Goal: Information Seeking & Learning: Learn about a topic

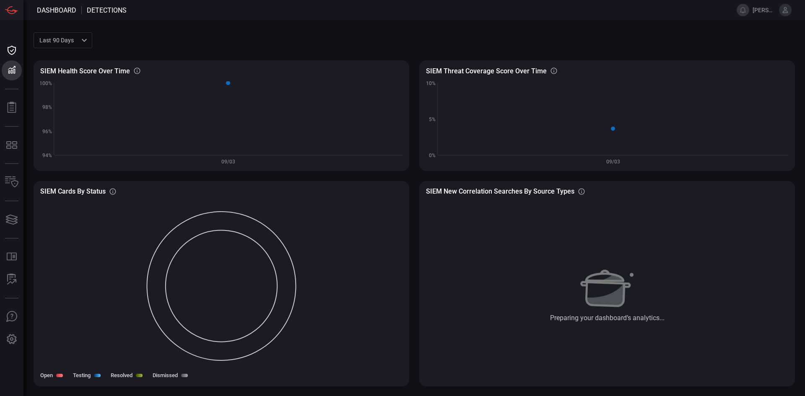
click at [560, 37] on span at bounding box center [443, 40] width 702 height 20
click at [754, 12] on span "[PERSON_NAME].[PERSON_NAME]" at bounding box center [763, 10] width 23 height 7
click at [787, 8] on icon at bounding box center [785, 10] width 8 height 8
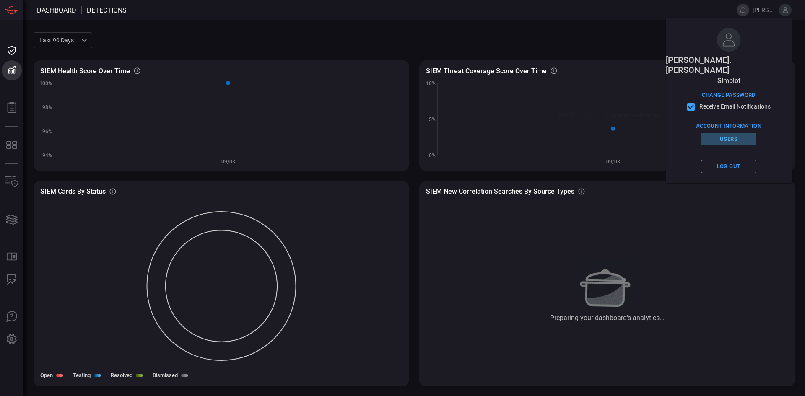
click at [730, 133] on button "Users" at bounding box center [728, 139] width 55 height 13
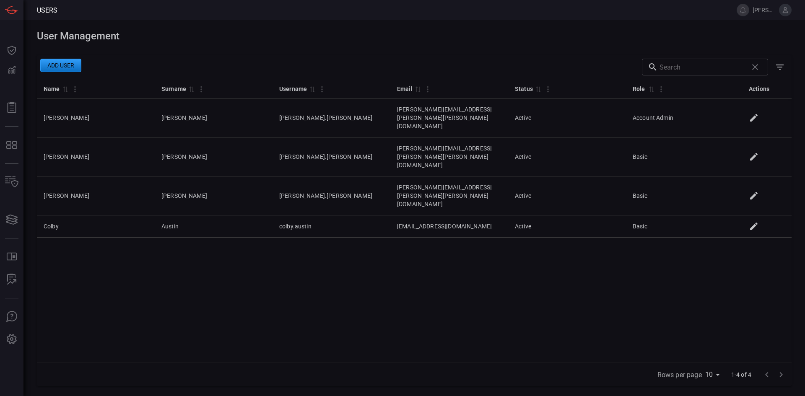
click at [435, 267] on div "Name 0 Surname 0 Username 0 Email 0 Status 0 Role 0 Actions [PERSON_NAME] [PERS…" at bounding box center [414, 221] width 754 height 284
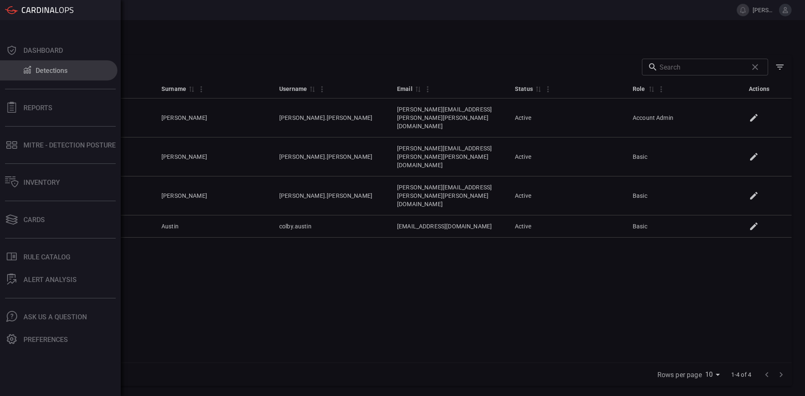
click at [48, 71] on div "Detections" at bounding box center [52, 71] width 32 height 8
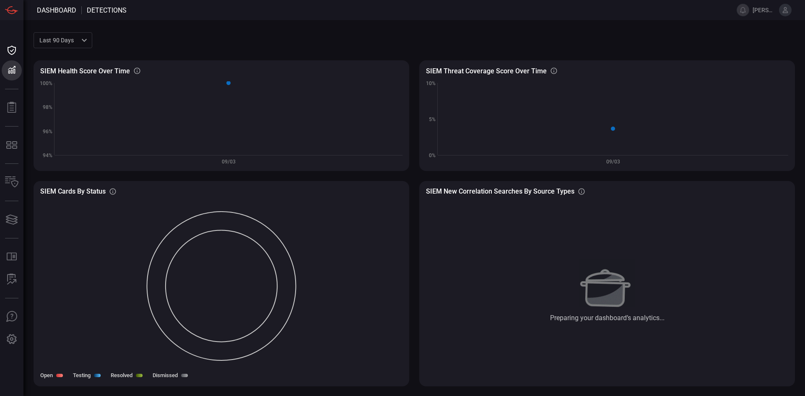
click at [555, 31] on span at bounding box center [443, 40] width 702 height 20
click at [575, 42] on span at bounding box center [443, 40] width 702 height 20
click at [785, 7] on icon at bounding box center [785, 10] width 5 height 6
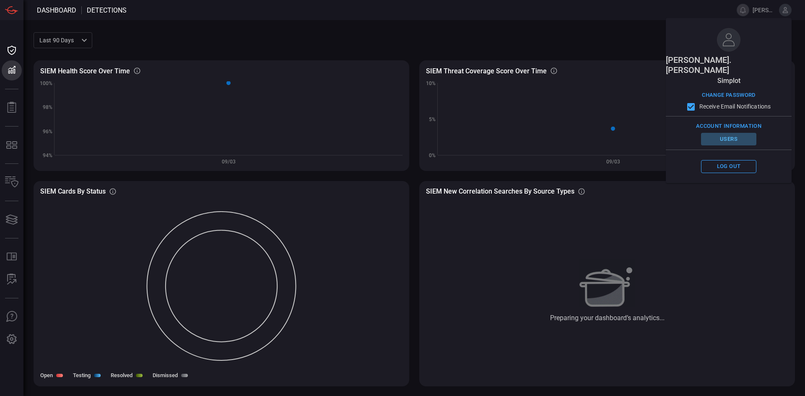
click at [726, 133] on button "Users" at bounding box center [728, 139] width 55 height 13
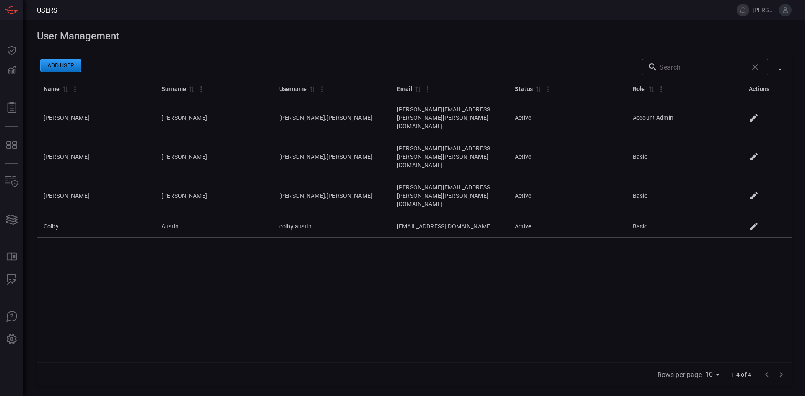
click at [785, 4] on button at bounding box center [785, 10] width 13 height 13
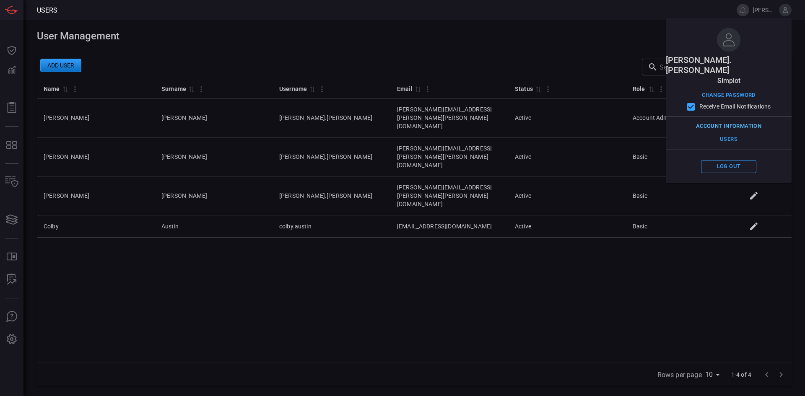
click at [733, 120] on button "Account Information" at bounding box center [729, 126] width 70 height 13
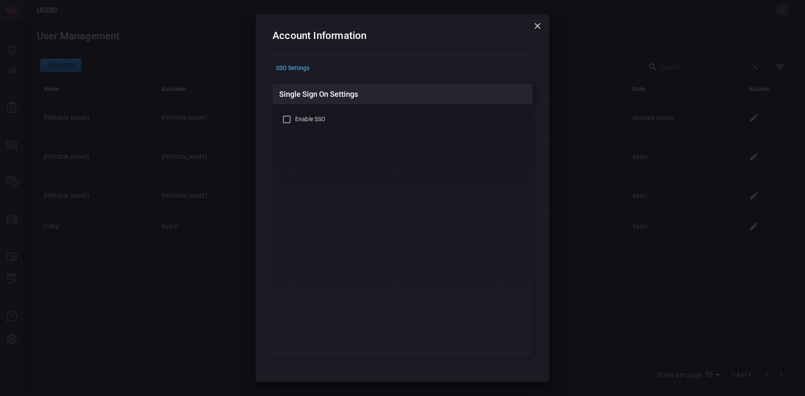
click at [298, 66] on div "SSO Settings" at bounding box center [402, 67] width 260 height 13
click at [540, 24] on icon "button" at bounding box center [537, 26] width 6 height 6
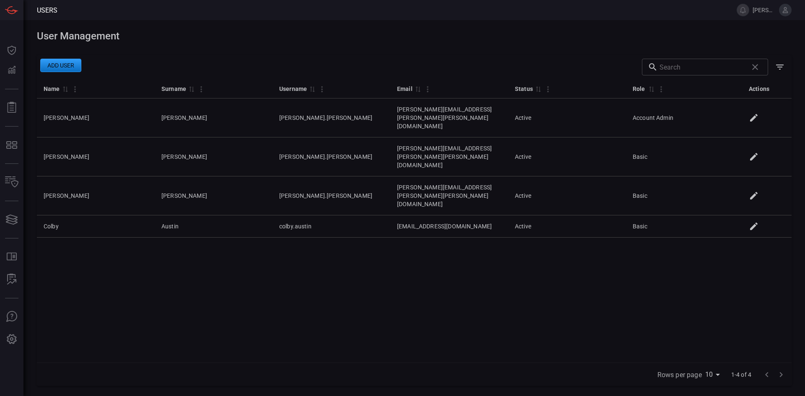
click at [628, 49] on span at bounding box center [414, 48] width 754 height 13
click at [434, 278] on div "Name 0 Surname 0 Username 0 Email 0 Status 0 Role 0 Actions [PERSON_NAME] [PERS…" at bounding box center [414, 221] width 754 height 284
click at [621, 300] on div "Name 0 Surname 0 Username 0 Email 0 Status 0 Role 0 Actions [PERSON_NAME] [PERS…" at bounding box center [414, 221] width 754 height 284
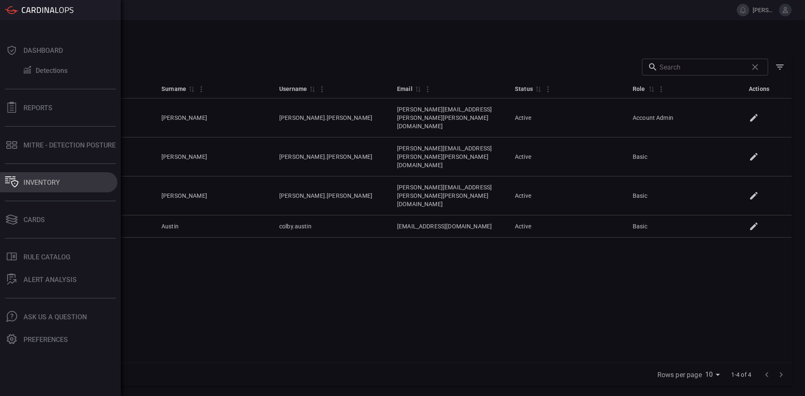
click at [49, 179] on div "Inventory" at bounding box center [41, 183] width 36 height 8
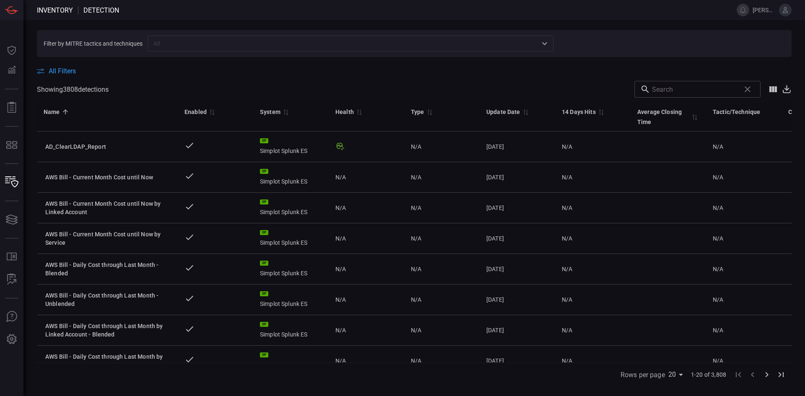
click at [65, 72] on span "All Filters" at bounding box center [62, 71] width 27 height 8
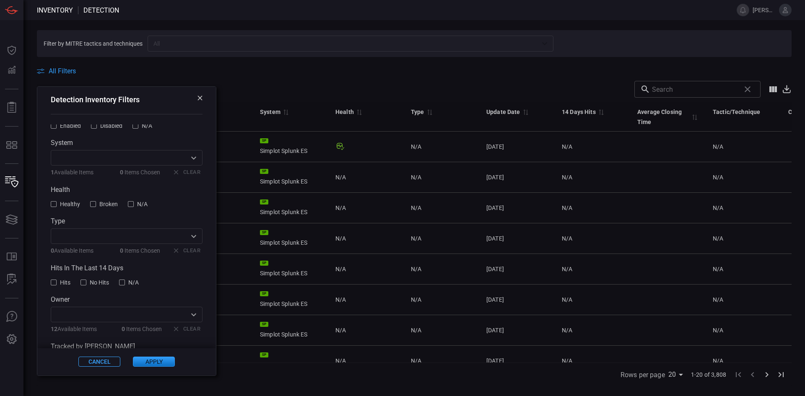
scroll to position [70, 0]
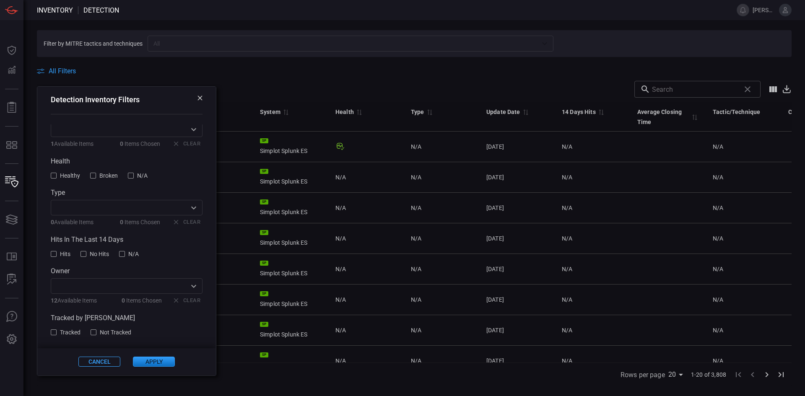
click at [197, 98] on icon at bounding box center [199, 98] width 5 height 5
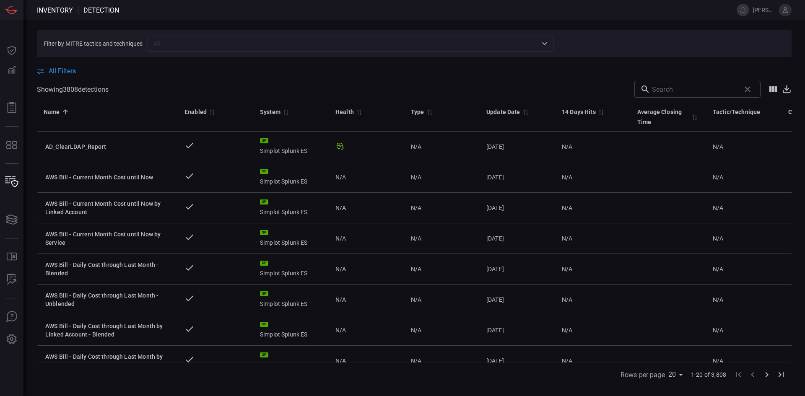
click at [415, 73] on div "All Filters" at bounding box center [414, 71] width 754 height 8
click at [379, 69] on div "All Filters" at bounding box center [414, 71] width 754 height 8
click at [61, 75] on div "All Filters Showing 3808 detection s ​ Name 0 Enabled 0 System 0 Health 0 Type …" at bounding box center [414, 221] width 754 height 329
click at [61, 71] on span "All Filters" at bounding box center [62, 71] width 27 height 8
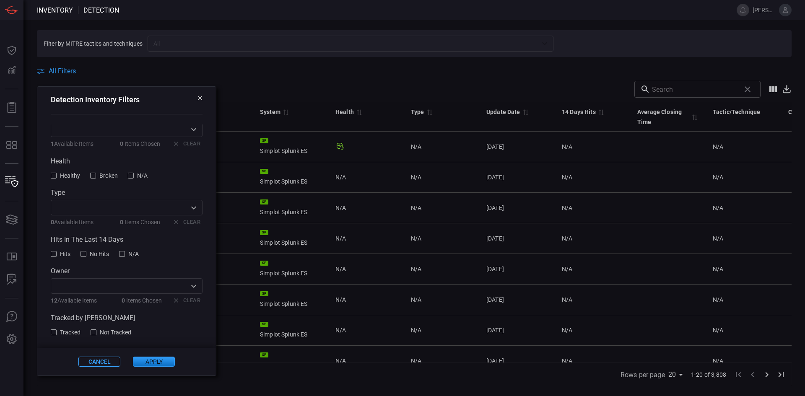
click at [72, 332] on span "Tracked" at bounding box center [70, 332] width 21 height 7
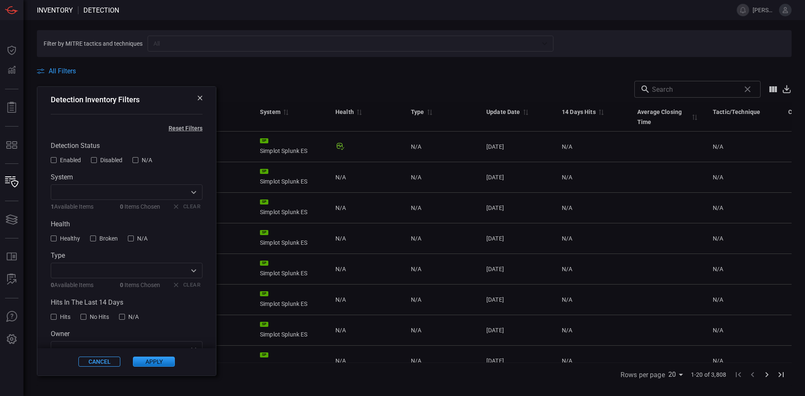
scroll to position [0, 0]
click at [62, 162] on span "Enabled" at bounding box center [70, 163] width 21 height 7
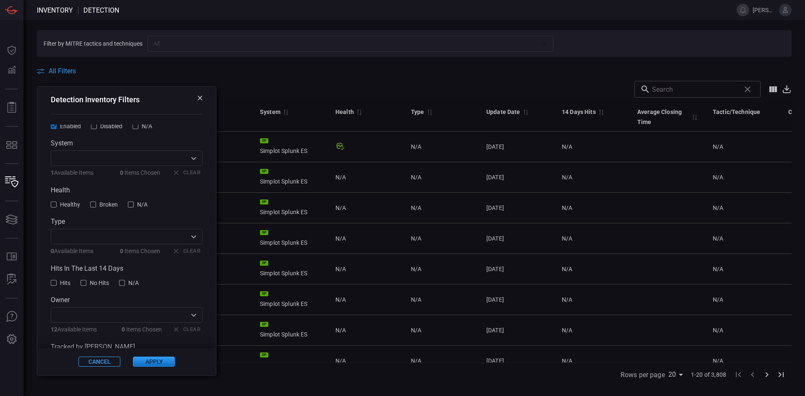
scroll to position [70, 0]
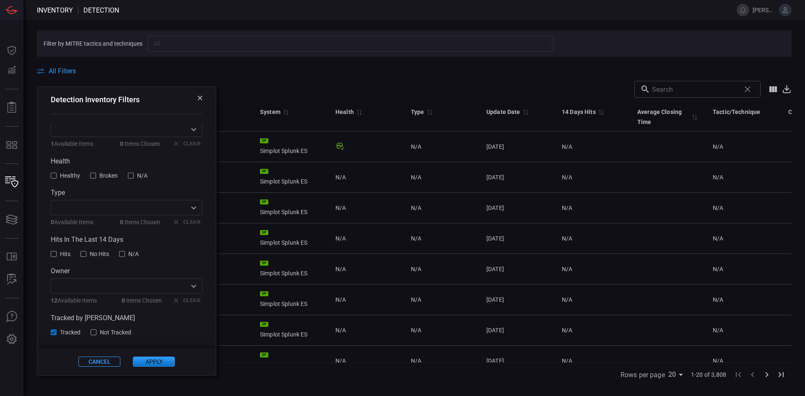
click at [72, 332] on span "Tracked" at bounding box center [70, 332] width 21 height 7
click at [153, 360] on button "Apply" at bounding box center [154, 362] width 42 height 10
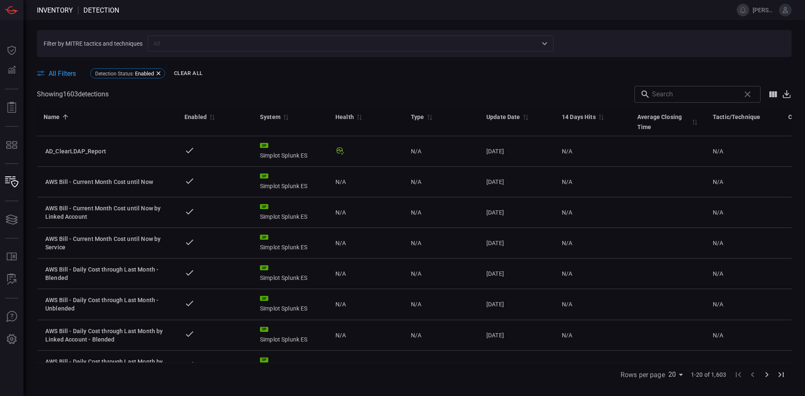
click at [528, 77] on div "All Filters Detection Status : Enabled Clear All" at bounding box center [414, 73] width 754 height 13
click at [62, 73] on span "All Filters" at bounding box center [62, 74] width 27 height 8
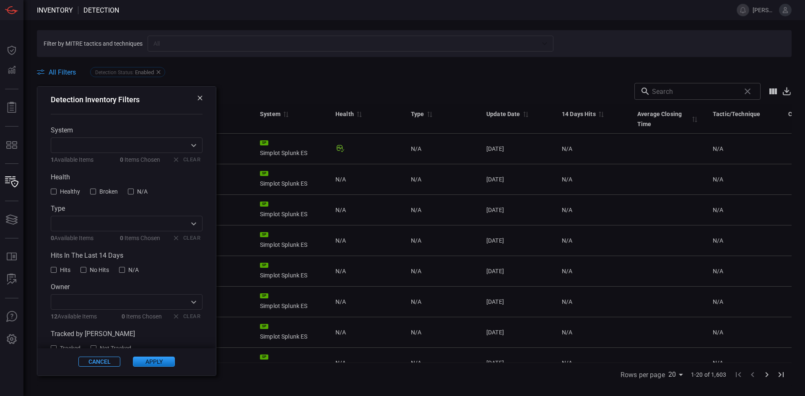
scroll to position [70, 0]
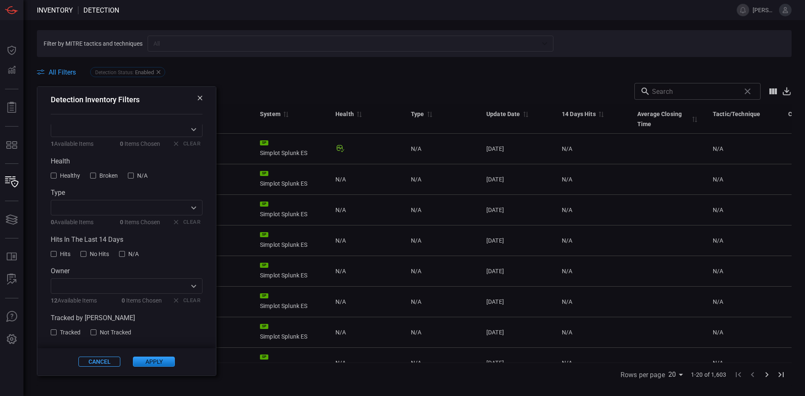
drag, startPoint x: 54, startPoint y: 331, endPoint x: 62, endPoint y: 333, distance: 7.8
click at [56, 331] on div at bounding box center [54, 332] width 6 height 6
click at [154, 366] on button "Apply" at bounding box center [154, 362] width 42 height 10
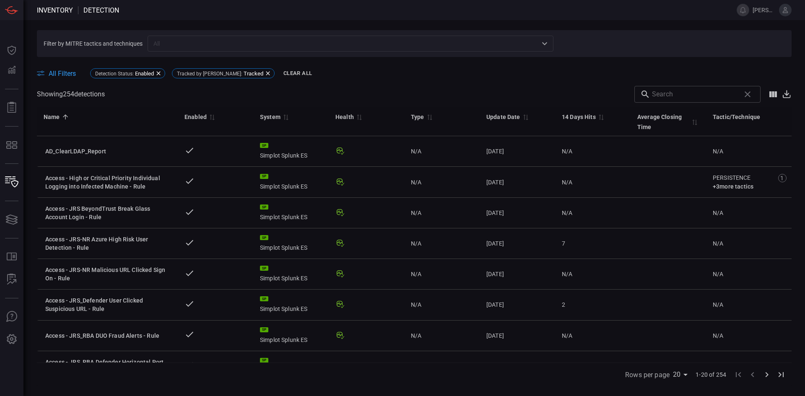
scroll to position [393, 0]
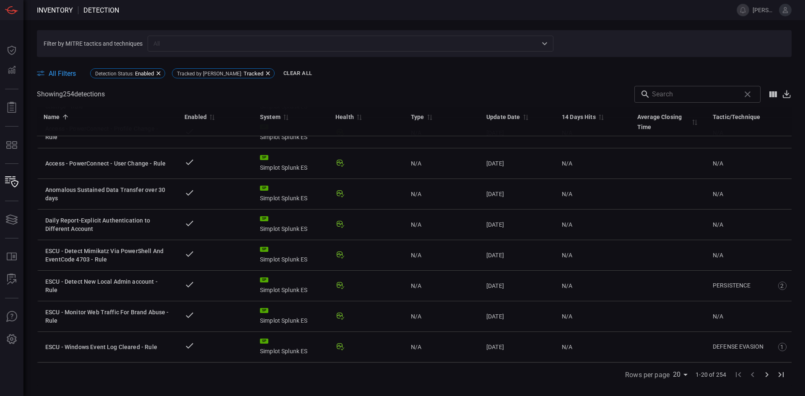
click at [766, 375] on icon "Go to next page" at bounding box center [767, 375] width 10 height 10
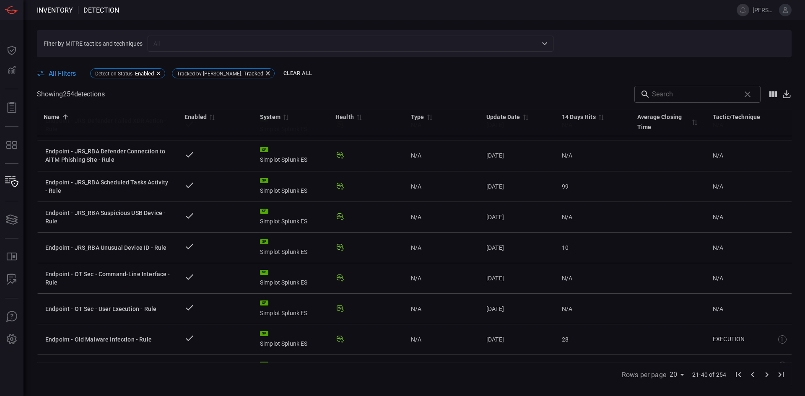
scroll to position [0, 0]
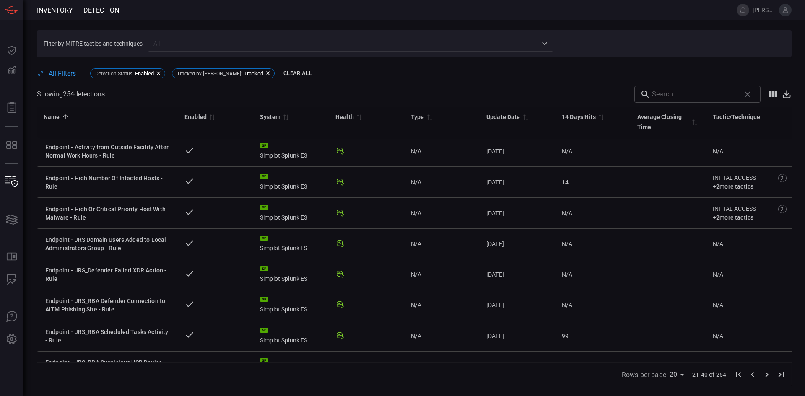
click at [768, 375] on icon "Go to next page" at bounding box center [767, 375] width 10 height 10
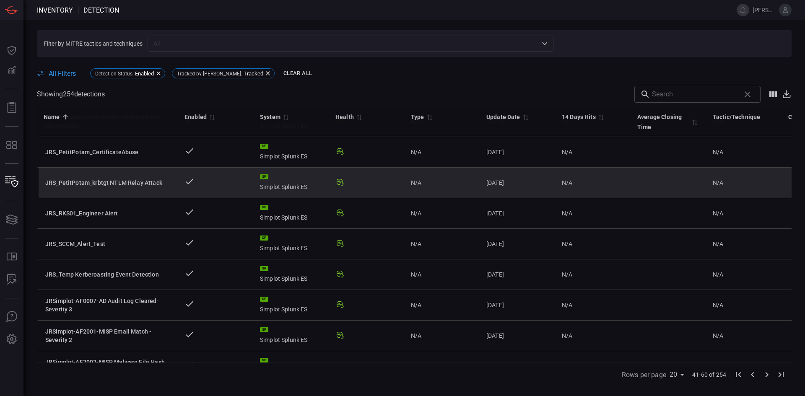
scroll to position [225, 0]
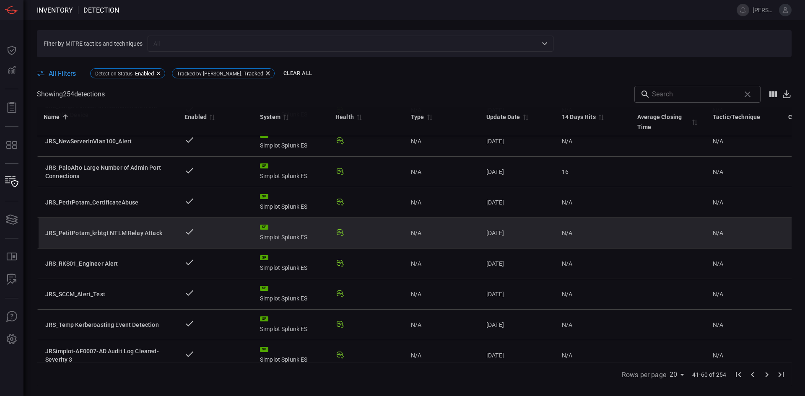
click at [115, 232] on div "JRS_PetitPotam_krbtgt NTLM Relay Attack" at bounding box center [108, 233] width 126 height 8
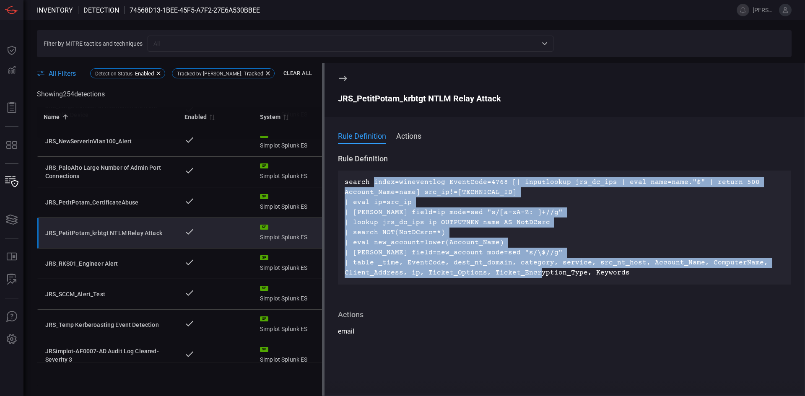
drag, startPoint x: 371, startPoint y: 181, endPoint x: 532, endPoint y: 270, distance: 184.1
click at [532, 270] on p "search index=wineventlog EventCode=4768 [| inputlookup jrs_dc_ips | eval name=n…" at bounding box center [565, 227] width 440 height 101
click at [595, 244] on p "search index=wineventlog EventCode=4768 [| inputlookup jrs_dc_ips | eval name=n…" at bounding box center [565, 227] width 440 height 101
drag, startPoint x: 371, startPoint y: 180, endPoint x: 580, endPoint y: 273, distance: 228.1
click at [580, 273] on p "search index=wineventlog EventCode=4768 [| inputlookup jrs_dc_ips | eval name=n…" at bounding box center [565, 227] width 440 height 101
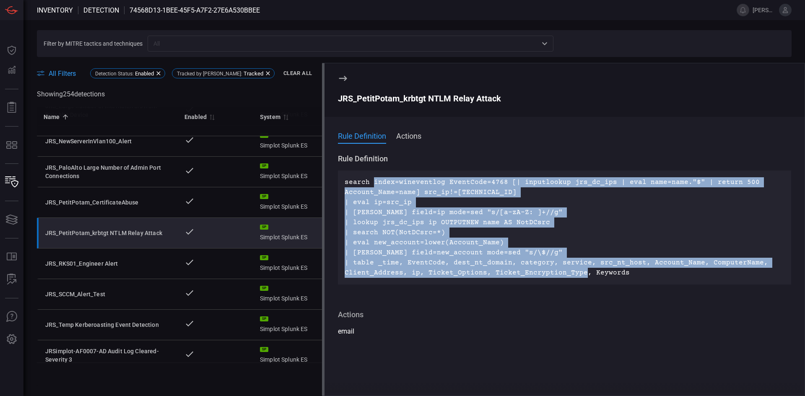
click at [576, 275] on p "search index=wineventlog EventCode=4768 [| inputlookup jrs_dc_ips | eval name=n…" at bounding box center [565, 227] width 440 height 101
drag, startPoint x: 576, startPoint y: 274, endPoint x: 374, endPoint y: 180, distance: 222.6
click at [374, 180] on p "search index=wineventlog EventCode=4768 [| inputlookup jrs_dc_ips | eval name=n…" at bounding box center [565, 227] width 440 height 101
click at [467, 250] on p "search index=wineventlog EventCode=4768 [| inputlookup jrs_dc_ips | eval name=n…" at bounding box center [565, 227] width 440 height 101
drag, startPoint x: 582, startPoint y: 276, endPoint x: 371, endPoint y: 179, distance: 232.6
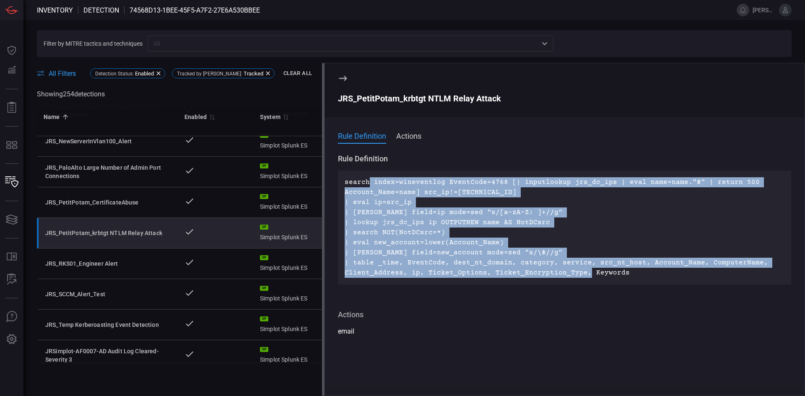
click at [371, 178] on p "search index=wineventlog EventCode=4768 [| inputlookup jrs_dc_ips | eval name=n…" at bounding box center [565, 227] width 440 height 101
click at [493, 243] on p "search index=wineventlog EventCode=4768 [| inputlookup jrs_dc_ips | eval name=n…" at bounding box center [565, 227] width 440 height 101
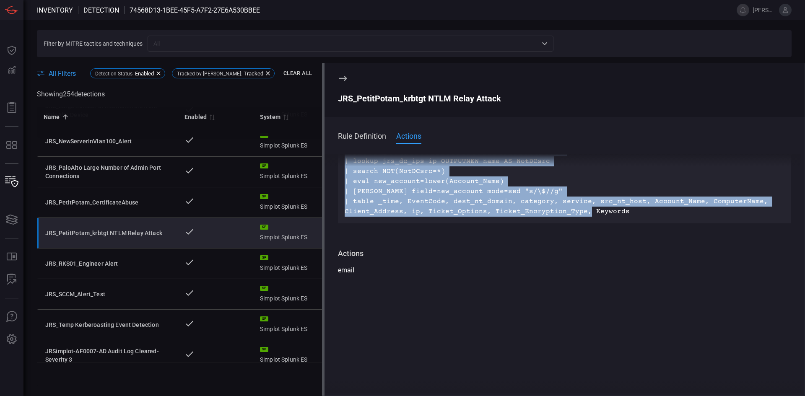
scroll to position [123, 0]
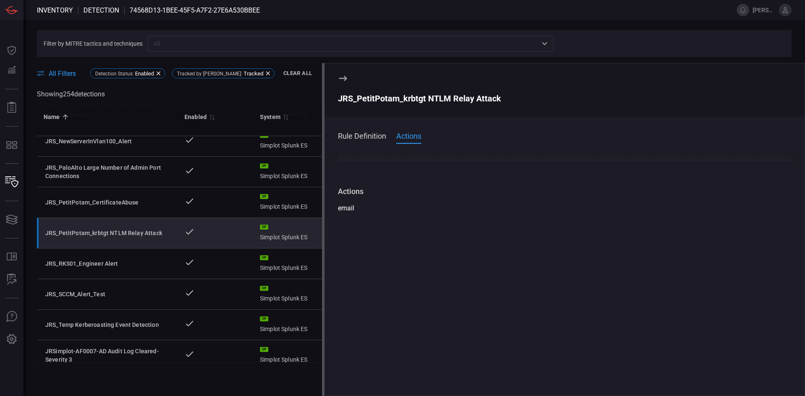
click at [550, 219] on div at bounding box center [564, 302] width 453 height 179
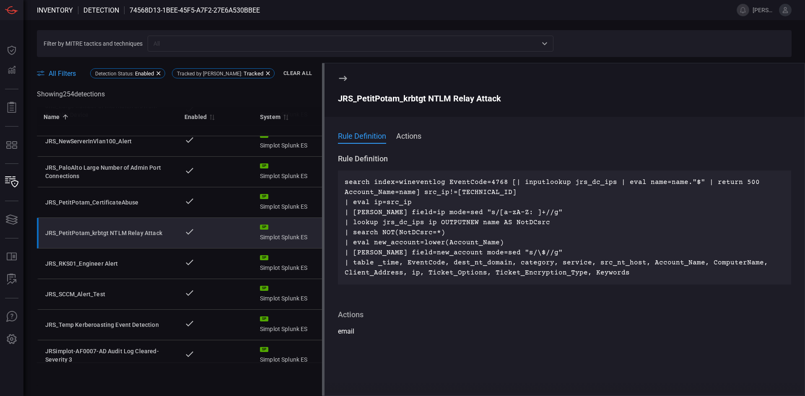
click at [482, 238] on p "search index=wineventlog EventCode=4768 [| inputlookup jrs_dc_ips | eval name=n…" at bounding box center [565, 227] width 440 height 101
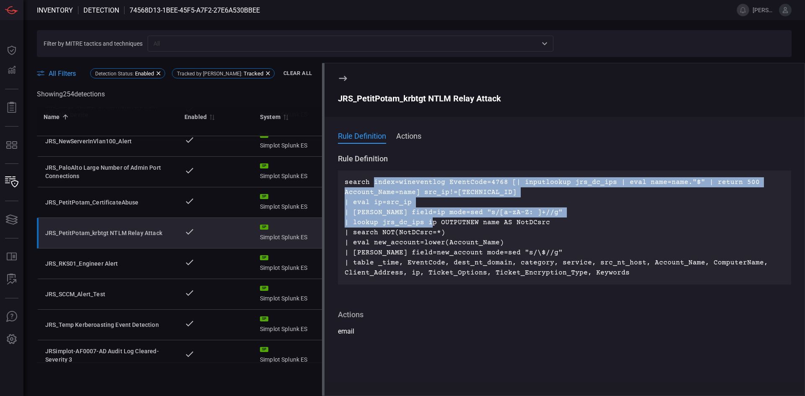
drag, startPoint x: 373, startPoint y: 179, endPoint x: 458, endPoint y: 249, distance: 109.9
click at [444, 242] on p "search index=wineventlog EventCode=4768 [| inputlookup jrs_dc_ips | eval name=n…" at bounding box center [565, 227] width 440 height 101
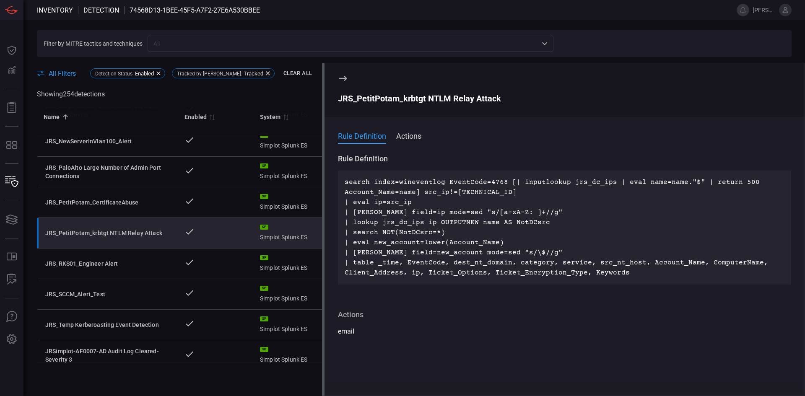
click at [469, 252] on p "search index=wineventlog EventCode=4768 [| inputlookup jrs_dc_ips | eval name=n…" at bounding box center [565, 227] width 440 height 101
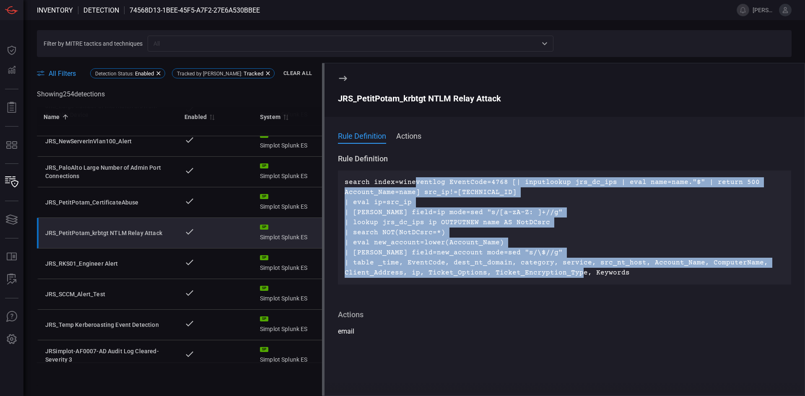
drag, startPoint x: 575, startPoint y: 276, endPoint x: 428, endPoint y: 203, distance: 165.0
click at [412, 180] on p "search index=wineventlog EventCode=4768 [| inputlookup jrs_dc_ips | eval name=n…" at bounding box center [565, 227] width 440 height 101
click at [445, 220] on p "search index=wineventlog EventCode=4768 [| inputlookup jrs_dc_ips | eval name=n…" at bounding box center [565, 227] width 440 height 101
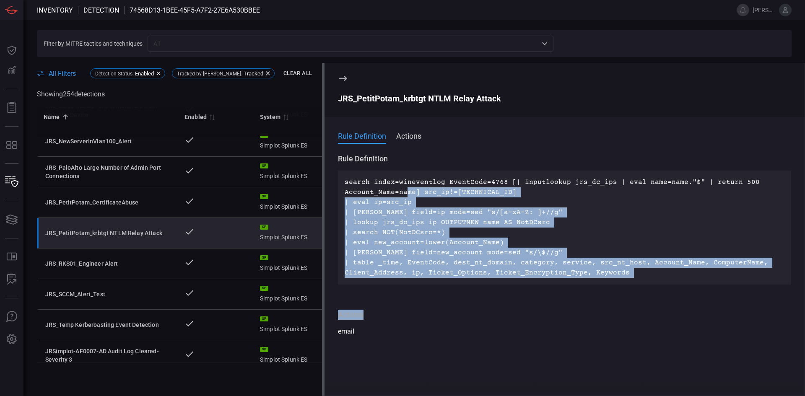
drag, startPoint x: 407, startPoint y: 189, endPoint x: 545, endPoint y: 291, distance: 171.8
click at [551, 297] on span "Rule Definition search index=wineventlog EventCode=4768 [| inputlookup jrs_dc_i…" at bounding box center [564, 245] width 453 height 183
click at [599, 252] on p "search index=wineventlog EventCode=4768 [| inputlookup jrs_dc_ips | eval name=n…" at bounding box center [565, 227] width 440 height 101
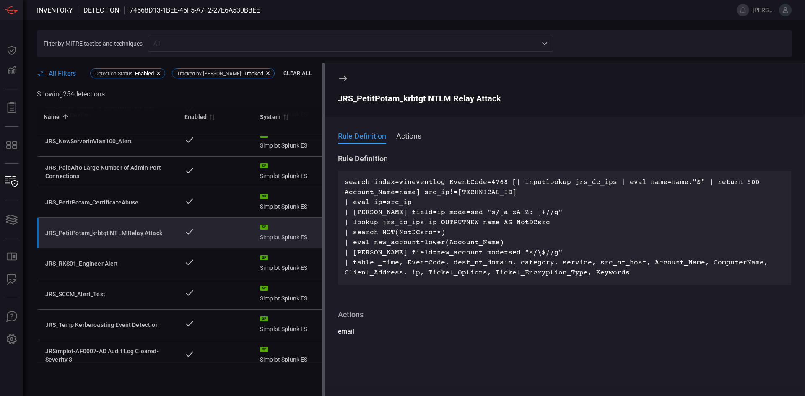
click at [642, 272] on p "search index=wineventlog EventCode=4768 [| inputlookup jrs_dc_ips | eval name=n…" at bounding box center [565, 227] width 440 height 101
click at [404, 137] on button "Actions" at bounding box center [408, 135] width 25 height 10
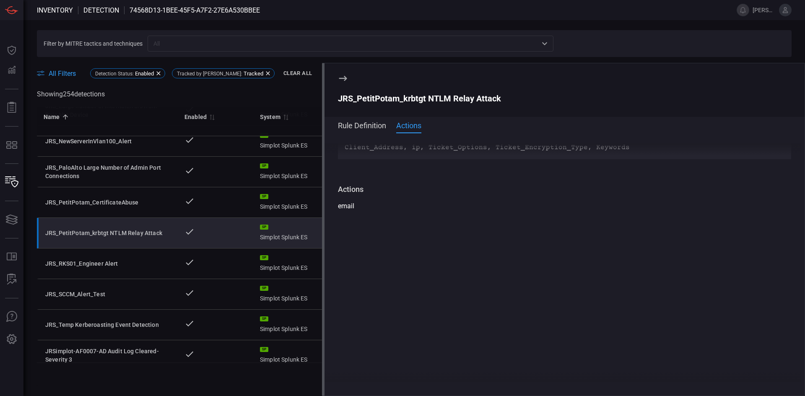
scroll to position [123, 0]
click at [345, 197] on div "email" at bounding box center [564, 198] width 453 height 10
click at [358, 122] on button "Rule Definition" at bounding box center [362, 125] width 48 height 10
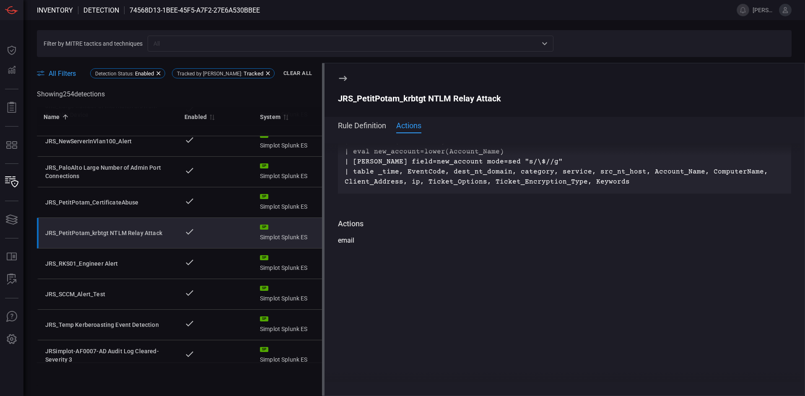
scroll to position [0, 0]
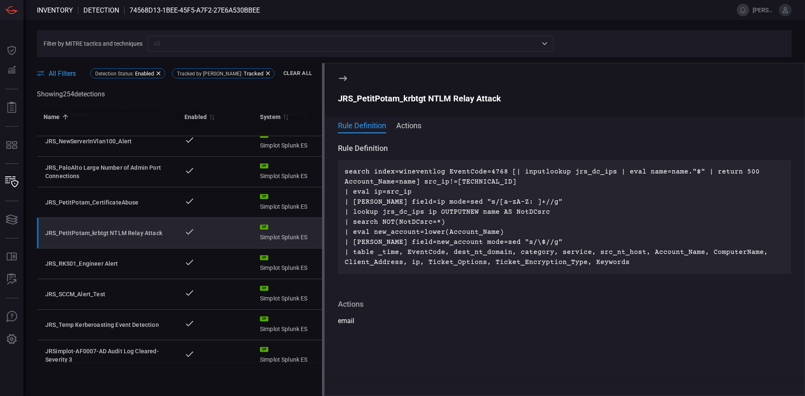
click at [344, 80] on icon at bounding box center [343, 78] width 10 height 10
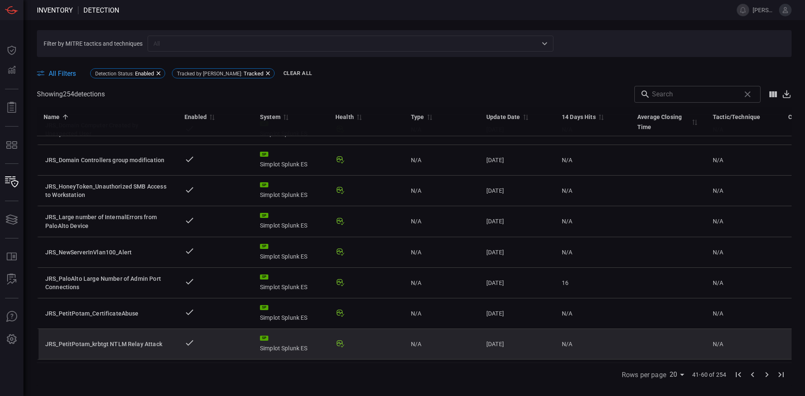
scroll to position [99, 0]
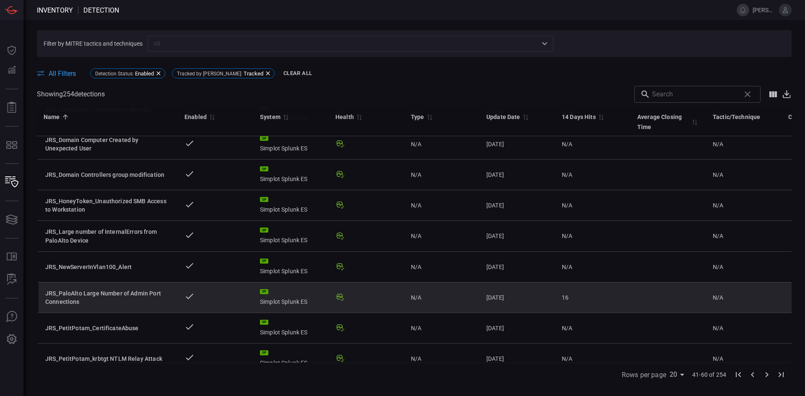
click at [137, 292] on div "JRS_PaloAlto Large Number of Admin Port Connections" at bounding box center [108, 297] width 126 height 17
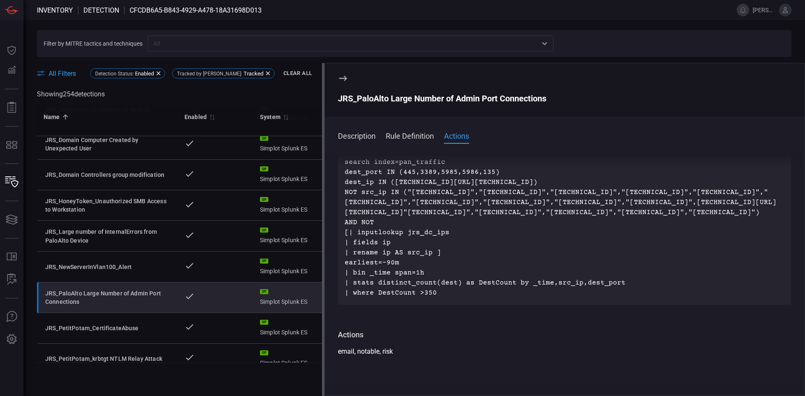
scroll to position [126, 0]
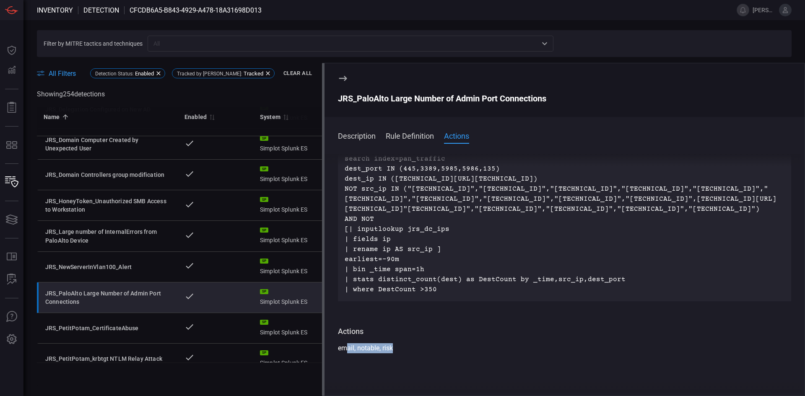
drag, startPoint x: 348, startPoint y: 358, endPoint x: 425, endPoint y: 360, distance: 77.6
click at [421, 353] on div "email, notable, risk" at bounding box center [564, 348] width 453 height 10
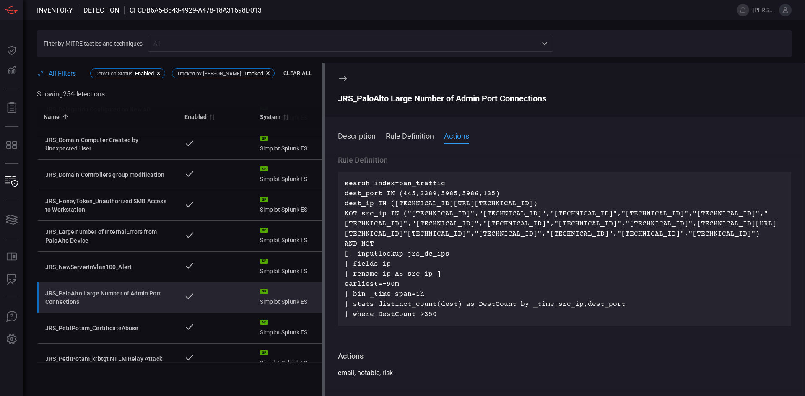
scroll to position [0, 0]
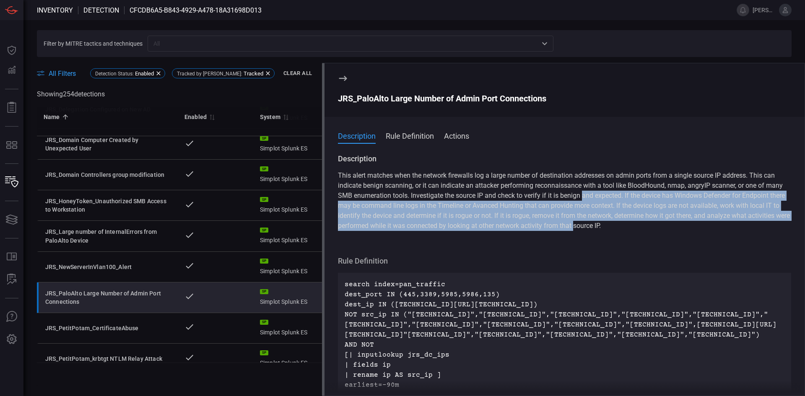
drag, startPoint x: 584, startPoint y: 197, endPoint x: 621, endPoint y: 223, distance: 44.8
click at [621, 223] on p "This alert matches when the network firewalls log a large number of destination…" at bounding box center [564, 201] width 453 height 60
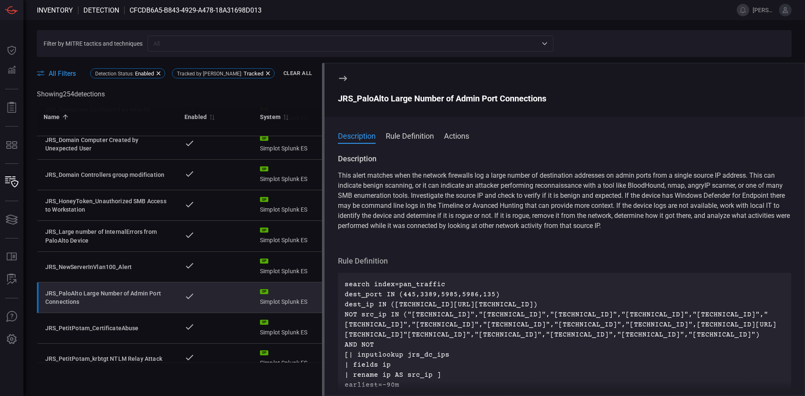
click at [627, 231] on p "This alert matches when the network firewalls log a large number of destination…" at bounding box center [564, 201] width 453 height 60
click at [342, 76] on icon at bounding box center [343, 78] width 10 height 10
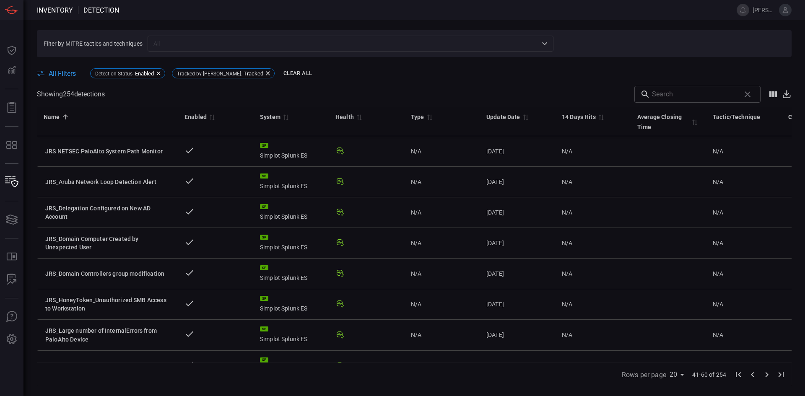
click at [552, 73] on div "All Filters Detection Status : Enabled Tracked by CardinalOps : Tracked Clear A…" at bounding box center [414, 73] width 754 height 13
click at [552, 82] on span at bounding box center [414, 83] width 754 height 6
click at [604, 68] on div "All Filters Detection Status : Enabled Tracked by CardinalOps : Tracked Clear A…" at bounding box center [414, 73] width 754 height 13
click at [537, 86] on span at bounding box center [367, 94] width 524 height 17
click at [558, 84] on span at bounding box center [414, 83] width 754 height 6
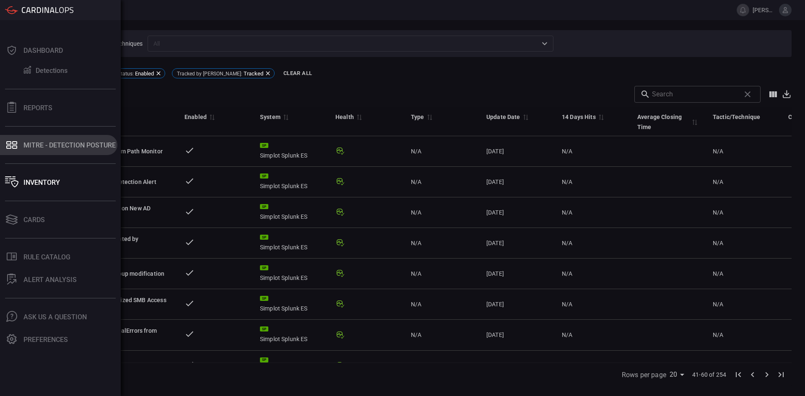
click at [44, 146] on div "MITRE - Detection Posture" at bounding box center [69, 145] width 92 height 8
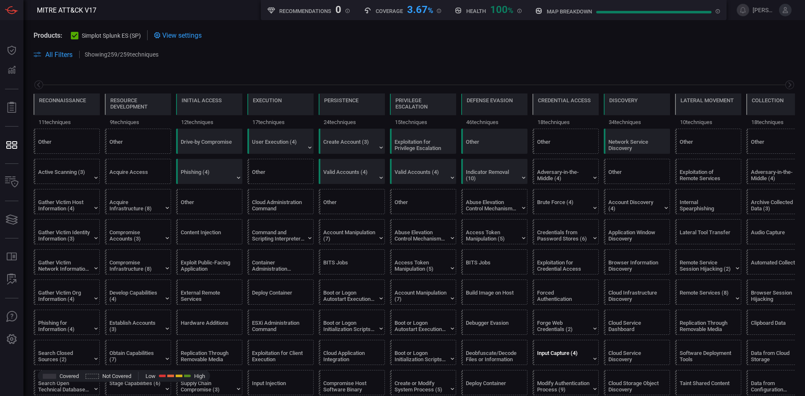
scroll to position [0, 110]
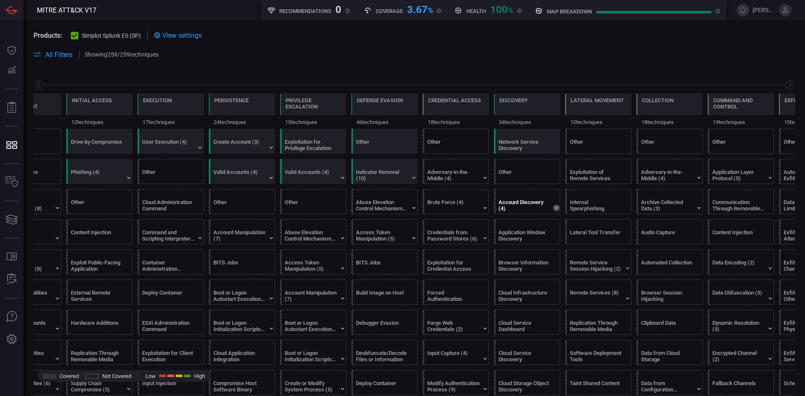
click at [557, 208] on icon at bounding box center [556, 208] width 3 height 2
click at [518, 222] on label "Local Account" at bounding box center [520, 221] width 34 height 6
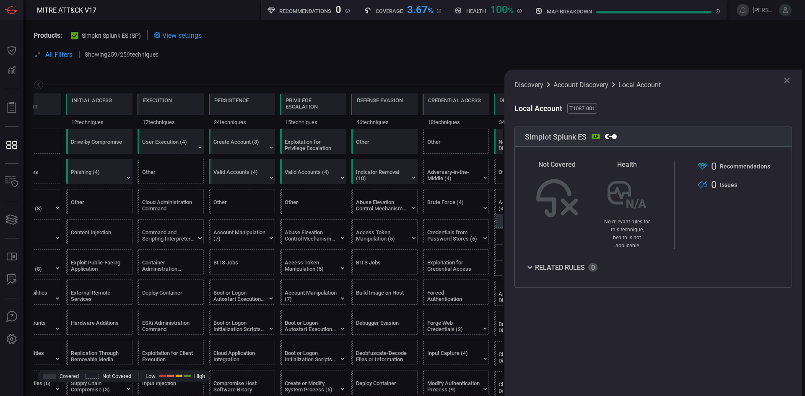
click at [530, 262] on icon at bounding box center [530, 267] width 10 height 10
drag, startPoint x: 548, startPoint y: 136, endPoint x: 583, endPoint y: 139, distance: 34.9
click at [583, 138] on div "Simplot Splunk ES SP Splunk Enterprise Security on Cloud" at bounding box center [652, 137] width 277 height 20
drag, startPoint x: 710, startPoint y: 208, endPoint x: 721, endPoint y: 232, distance: 26.4
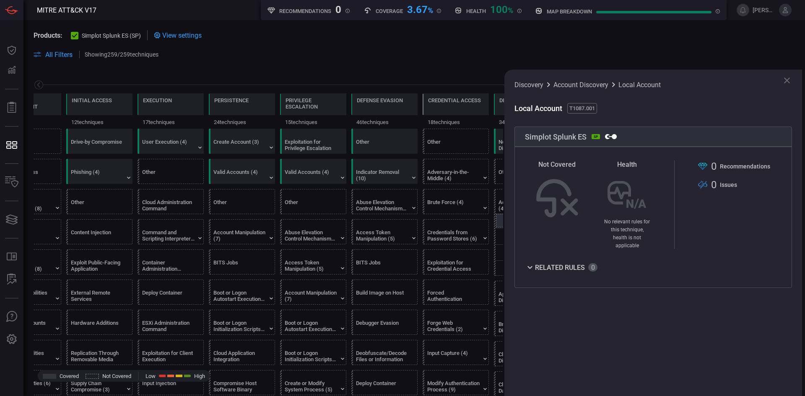
click at [710, 211] on div ".st0{fill-rule:evenodd;clip-rule:evenodd;fill:url(#suggest_mitre);} 0 Recommend…" at bounding box center [733, 205] width 73 height 88
click at [739, 238] on div ".st0{fill-rule:evenodd;clip-rule:evenodd;fill:url(#suggest_mitre);} 0 Recommend…" at bounding box center [733, 205] width 73 height 88
click at [788, 80] on icon at bounding box center [787, 81] width 6 height 6
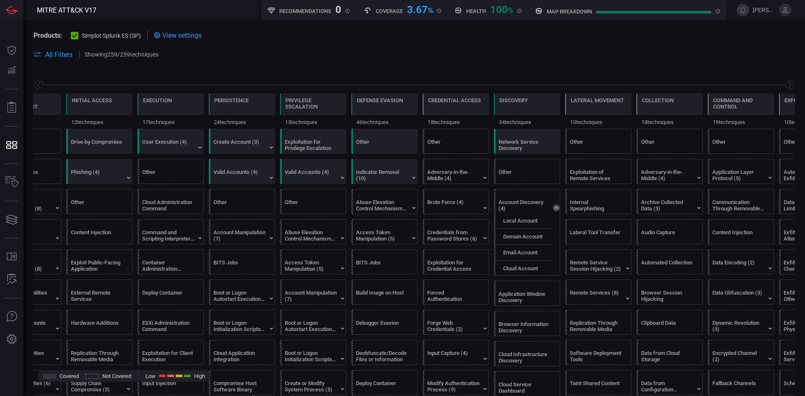
click at [327, 47] on span at bounding box center [414, 44] width 761 height 9
drag, startPoint x: 109, startPoint y: 52, endPoint x: 131, endPoint y: 54, distance: 21.5
click at [131, 54] on p "Showing 259 / 259 techniques" at bounding box center [122, 54] width 74 height 7
click at [221, 54] on span at bounding box center [480, 54] width 630 height 10
drag, startPoint x: 132, startPoint y: 56, endPoint x: 109, endPoint y: 54, distance: 22.7
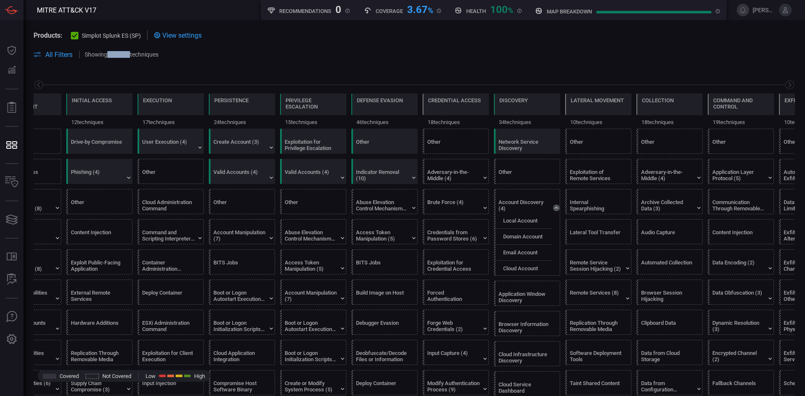
click at [109, 54] on p "Showing 259 / 259 techniques" at bounding box center [122, 54] width 74 height 7
click at [397, 67] on span at bounding box center [414, 65] width 761 height 10
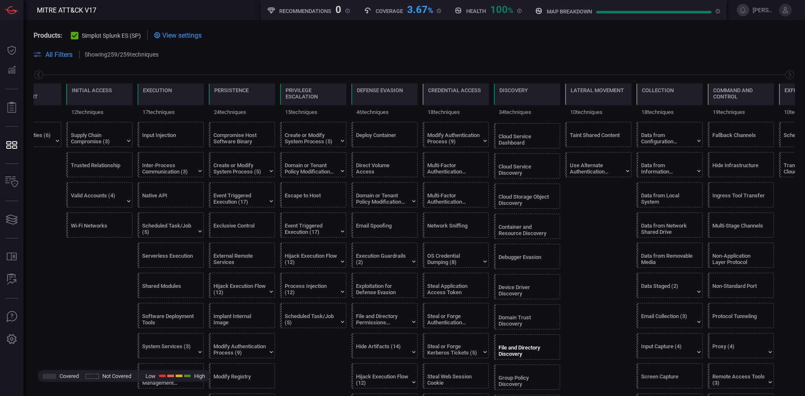
scroll to position [0, 0]
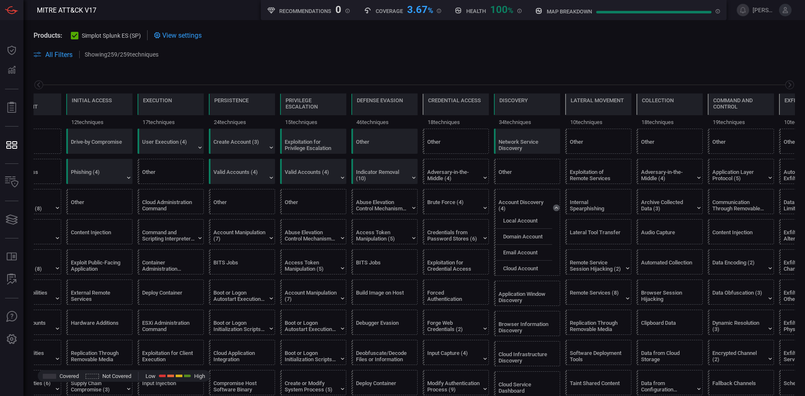
click at [61, 54] on span "All Filters" at bounding box center [58, 55] width 27 height 8
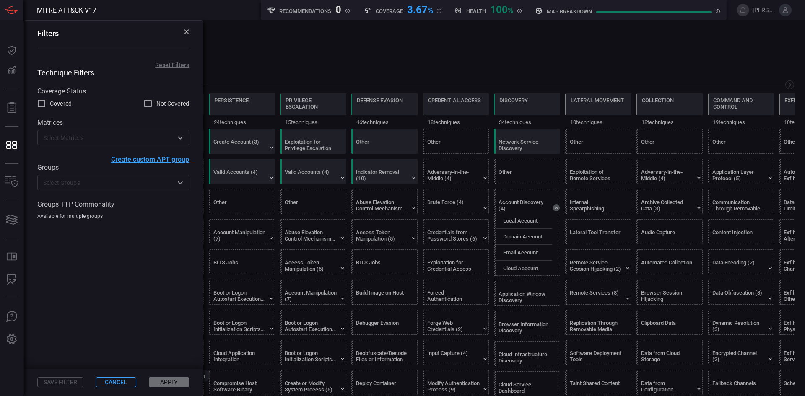
click at [58, 103] on span "Covered" at bounding box center [61, 103] width 22 height 9
click at [47, 103] on input "Covered" at bounding box center [41, 103] width 10 height 10
click at [102, 187] on input "text" at bounding box center [106, 182] width 133 height 10
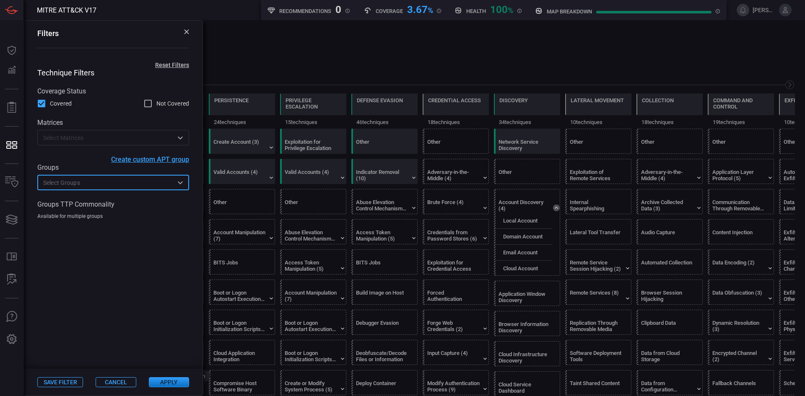
click at [119, 187] on input "text" at bounding box center [106, 182] width 133 height 10
click at [54, 104] on span "Covered" at bounding box center [61, 103] width 22 height 9
click at [47, 104] on input "Covered" at bounding box center [41, 103] width 10 height 10
checkbox input "false"
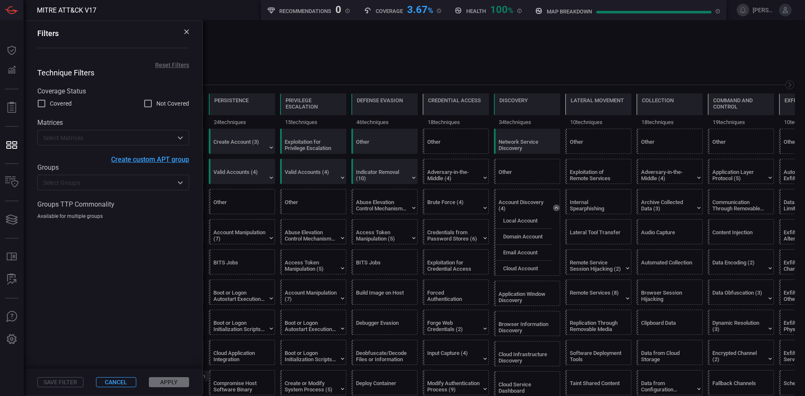
click at [152, 318] on span at bounding box center [113, 294] width 179 height 149
click at [115, 383] on button "Cancel" at bounding box center [116, 382] width 40 height 10
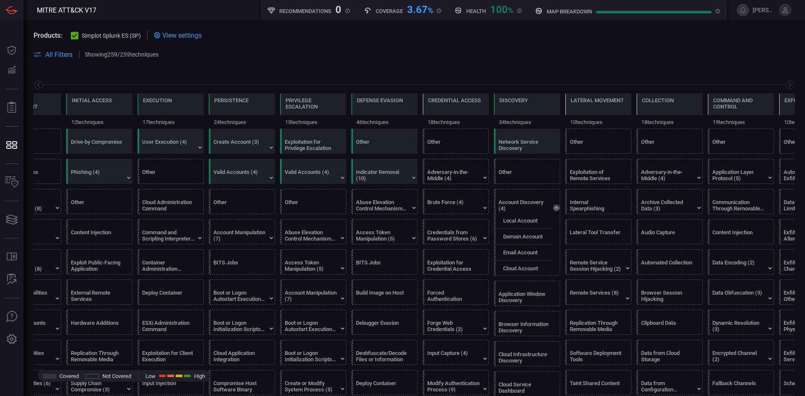
click at [483, 54] on span at bounding box center [480, 54] width 630 height 10
click at [651, 44] on span at bounding box center [414, 44] width 761 height 9
click at [658, 42] on span at bounding box center [414, 44] width 761 height 9
click at [543, 39] on section "Products: Simplot Splunk ES (SP) View settings" at bounding box center [414, 35] width 761 height 10
click at [628, 69] on span at bounding box center [414, 65] width 761 height 10
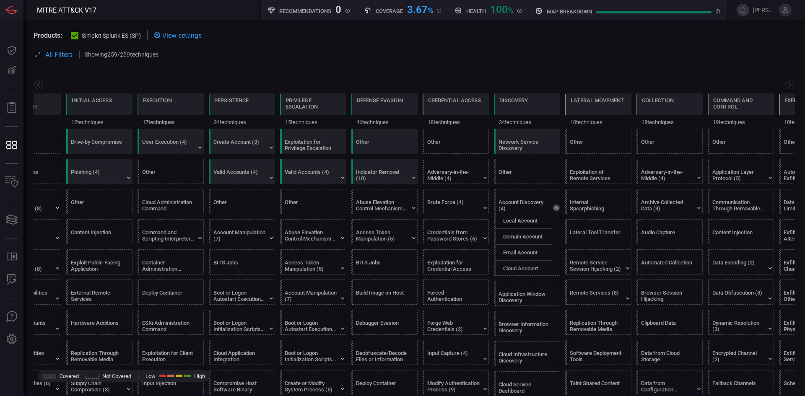
click at [574, 56] on span at bounding box center [480, 54] width 630 height 10
click at [648, 49] on span at bounding box center [414, 44] width 761 height 9
click at [728, 49] on span at bounding box center [480, 54] width 630 height 10
click at [557, 39] on section "Products: Simplot Splunk ES (SP) View settings" at bounding box center [414, 35] width 761 height 10
click at [660, 44] on span at bounding box center [414, 44] width 761 height 9
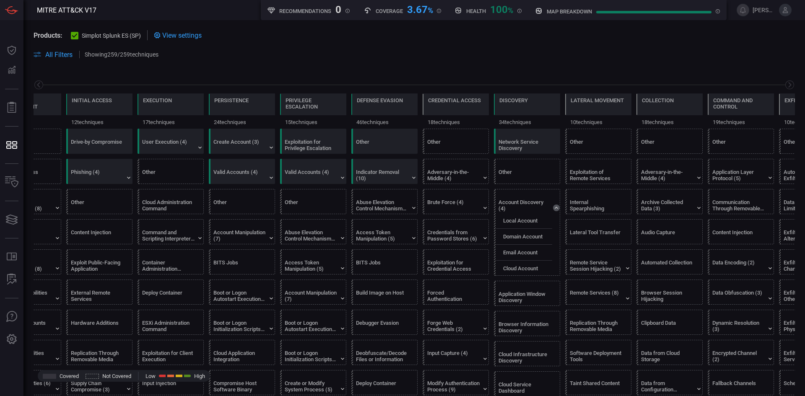
click at [710, 55] on span at bounding box center [480, 54] width 630 height 10
click at [708, 69] on span at bounding box center [414, 65] width 761 height 10
click at [650, 49] on span at bounding box center [414, 44] width 761 height 9
click at [673, 48] on span at bounding box center [414, 44] width 761 height 9
click at [625, 57] on span at bounding box center [480, 54] width 630 height 10
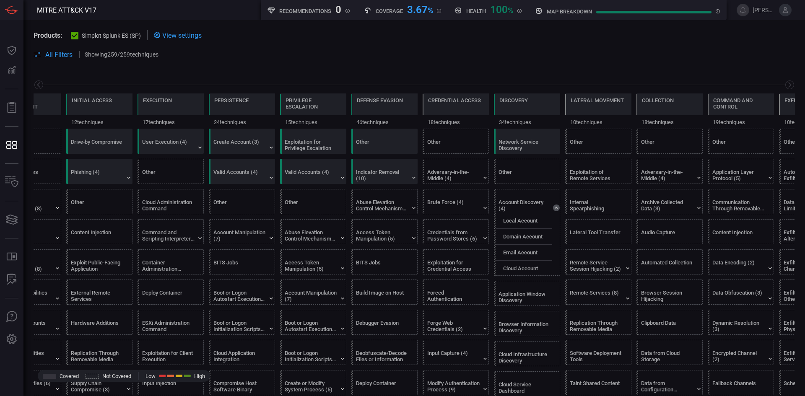
click at [620, 53] on span at bounding box center [480, 54] width 630 height 10
